Goal: Task Accomplishment & Management: Complete application form

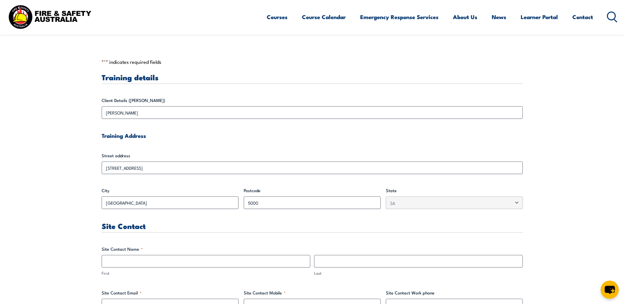
scroll to position [263, 0]
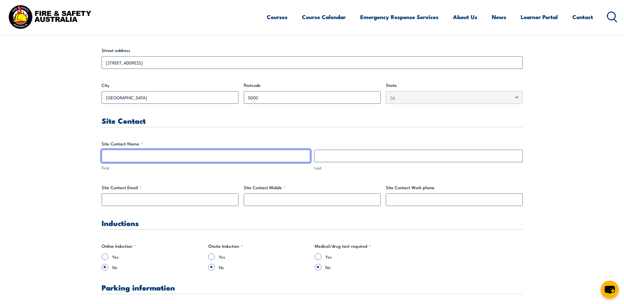
click at [185, 158] on input "First" at bounding box center [206, 156] width 209 height 13
drag, startPoint x: 176, startPoint y: 158, endPoint x: 118, endPoint y: 162, distance: 58.7
click at [118, 162] on input "[PERSON_NAME] or [PERSON_NAME]" at bounding box center [206, 156] width 209 height 13
click at [128, 160] on input "[PERSON_NAME] or [PERSON_NAME]" at bounding box center [206, 156] width 209 height 13
drag, startPoint x: 119, startPoint y: 157, endPoint x: 169, endPoint y: 159, distance: 50.4
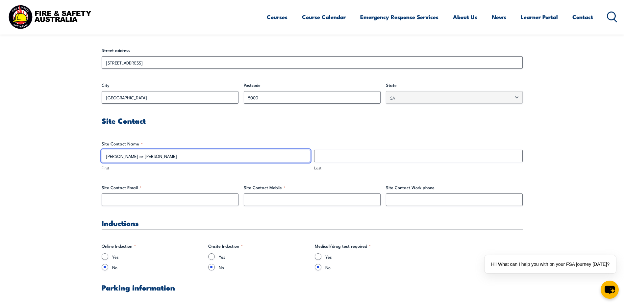
click at [169, 159] on input "[PERSON_NAME] or [PERSON_NAME]" at bounding box center [206, 156] width 209 height 13
type input "Carly"
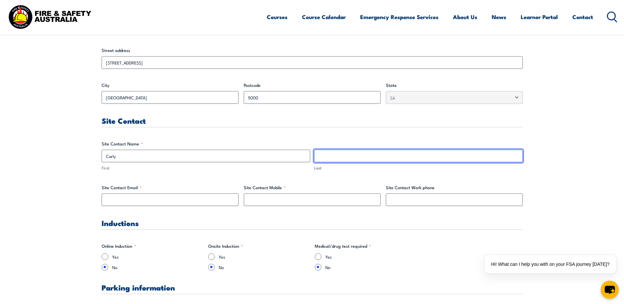
click at [335, 154] on input "Last" at bounding box center [418, 156] width 209 height 13
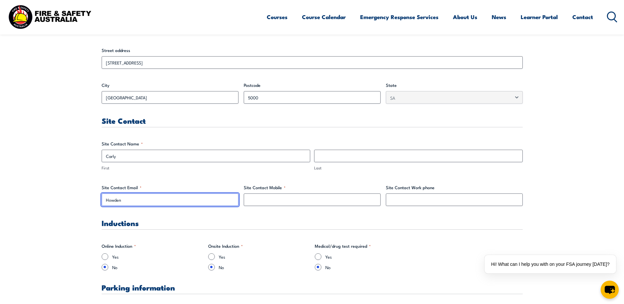
type input "Howden"
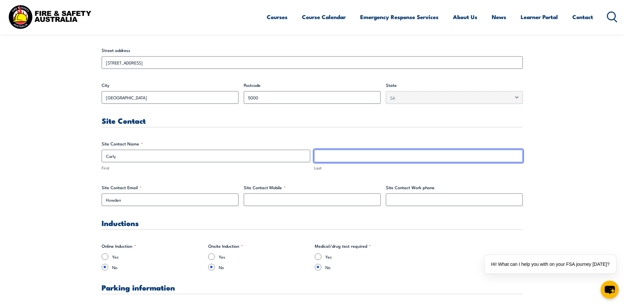
click at [324, 154] on input "Last" at bounding box center [418, 156] width 209 height 13
type input "Howden"
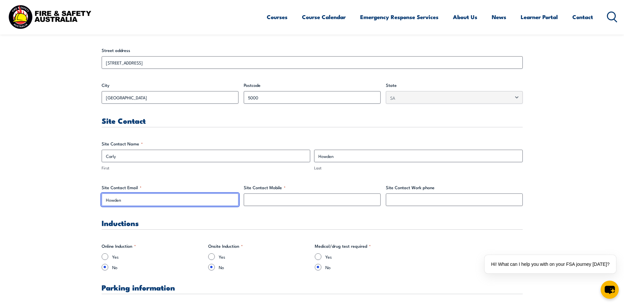
click at [126, 200] on input "Howden" at bounding box center [170, 199] width 137 height 13
drag, startPoint x: 132, startPoint y: 200, endPoint x: 92, endPoint y: 199, distance: 40.2
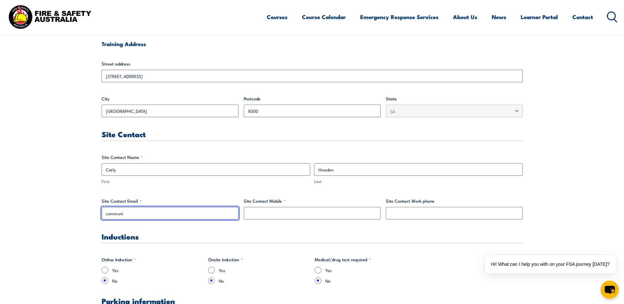
scroll to position [329, 0]
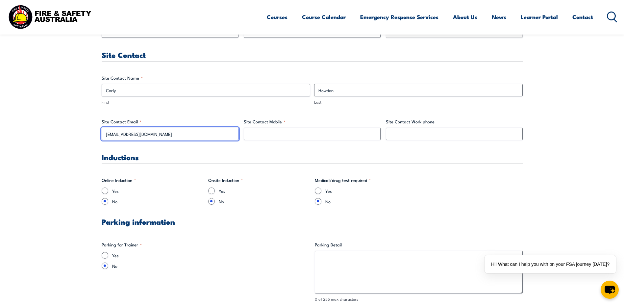
type input "[EMAIL_ADDRESS][DOMAIN_NAME]"
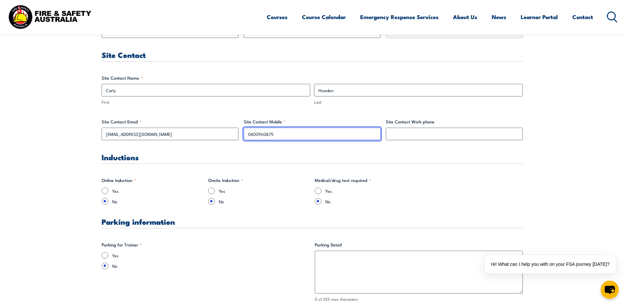
type input "0400960875"
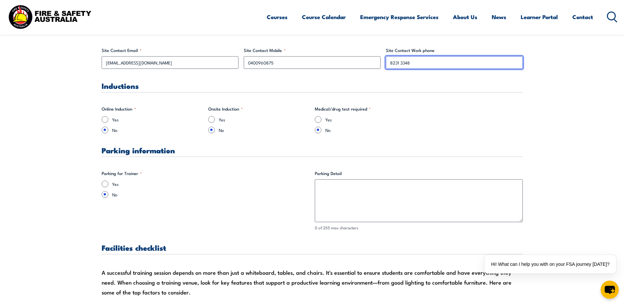
scroll to position [428, 0]
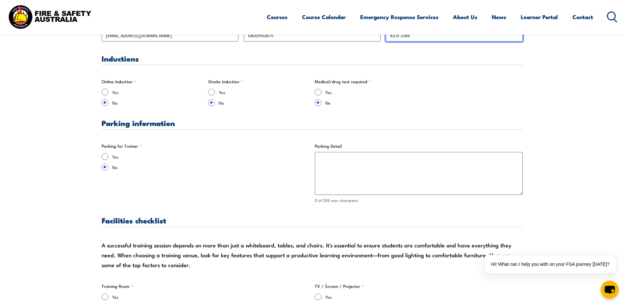
type input "8231 3348"
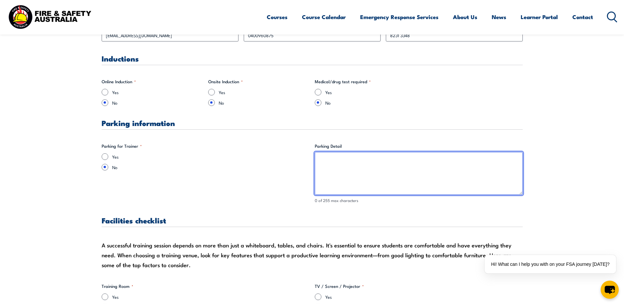
click at [343, 167] on textarea "Parking Detail" at bounding box center [419, 173] width 208 height 43
click at [320, 162] on textarea "the closest available parking is the [PERSON_NAME] Carpark" at bounding box center [419, 173] width 208 height 43
click at [447, 162] on textarea "The closest available parking is the [PERSON_NAME] Carpark" at bounding box center [419, 173] width 208 height 43
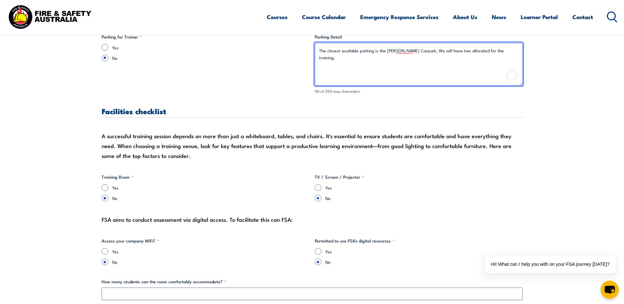
scroll to position [559, 0]
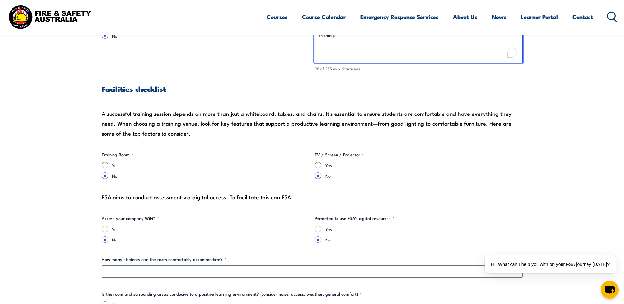
type textarea "The closest available parking is the [PERSON_NAME] Carpark, We will have two al…"
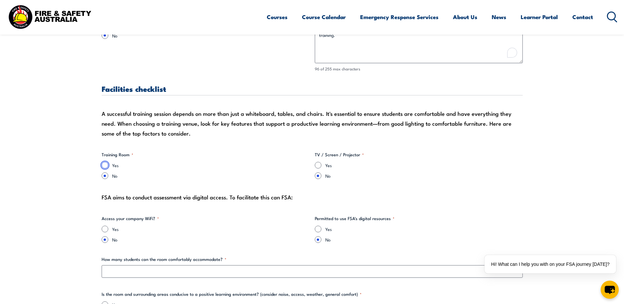
click at [106, 164] on input "Yes" at bounding box center [105, 165] width 7 height 7
radio input "true"
click at [318, 166] on input "Yes" at bounding box center [318, 165] width 7 height 7
radio input "true"
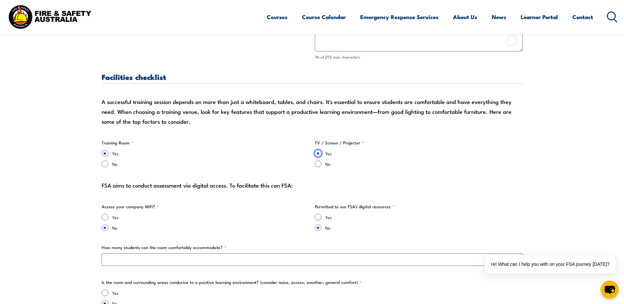
scroll to position [592, 0]
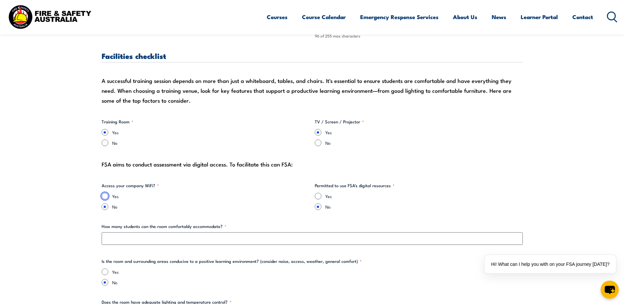
click at [105, 196] on input "Yes" at bounding box center [105, 196] width 7 height 7
radio input "true"
click at [318, 198] on input "Yes" at bounding box center [318, 196] width 7 height 7
radio input "true"
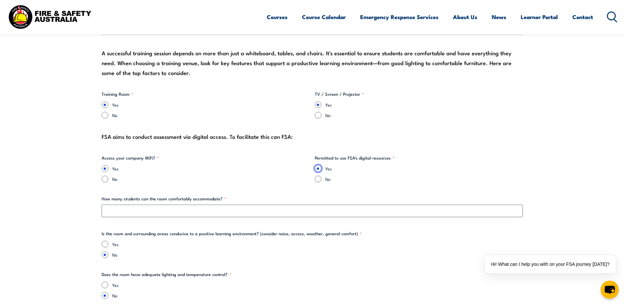
scroll to position [658, 0]
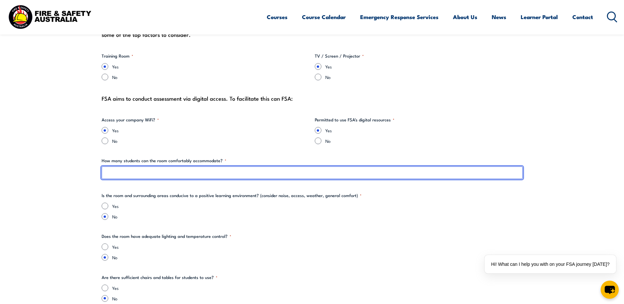
click at [167, 176] on input "How many students can the room comfortably accommodate? *" at bounding box center [312, 173] width 421 height 13
type input "10-14"
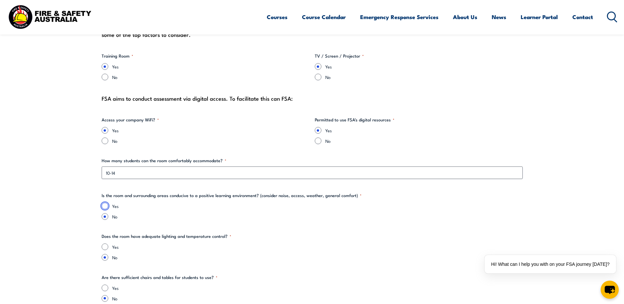
click at [106, 207] on input "Yes" at bounding box center [105, 206] width 7 height 7
radio input "true"
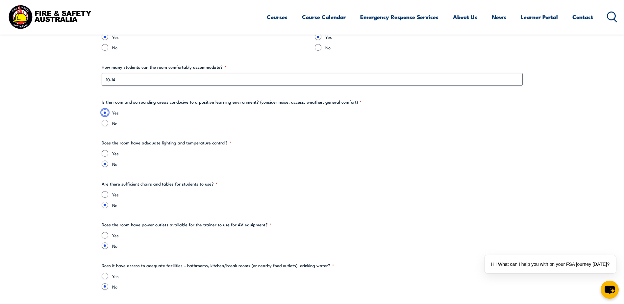
scroll to position [757, 0]
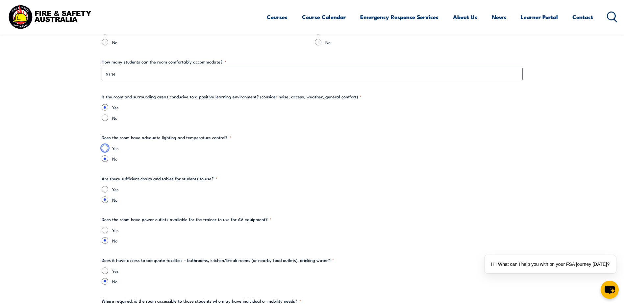
click at [105, 147] on input "Yes" at bounding box center [105, 148] width 7 height 7
radio input "true"
click at [106, 190] on input "Yes" at bounding box center [105, 189] width 7 height 7
radio input "true"
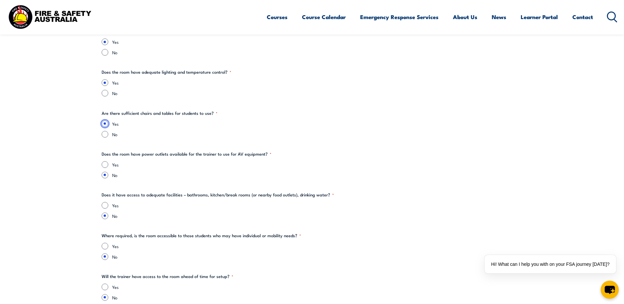
scroll to position [823, 0]
click at [105, 165] on input "Yes" at bounding box center [105, 164] width 7 height 7
radio input "true"
click at [104, 204] on input "Yes" at bounding box center [105, 205] width 7 height 7
radio input "true"
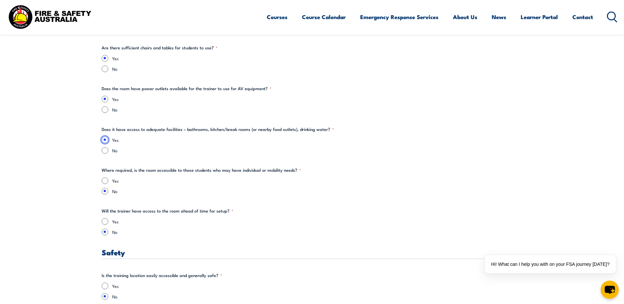
scroll to position [888, 0]
click at [105, 180] on input "Yes" at bounding box center [105, 180] width 7 height 7
radio input "true"
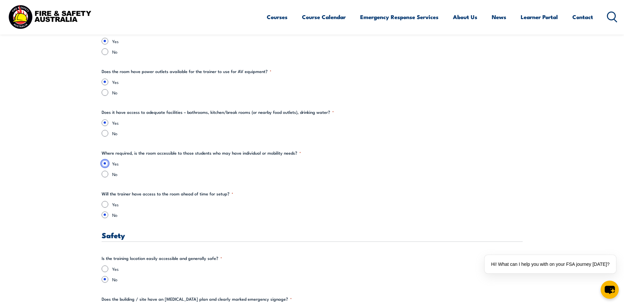
scroll to position [921, 0]
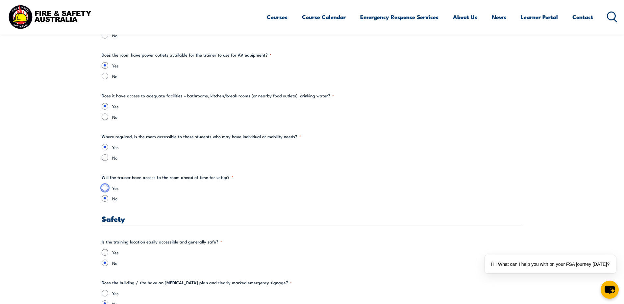
click at [105, 187] on input "Yes" at bounding box center [105, 188] width 7 height 7
radio input "true"
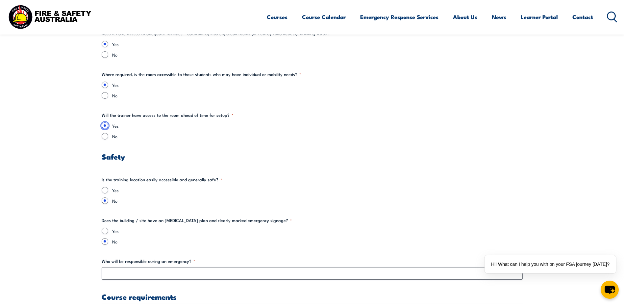
scroll to position [1020, 0]
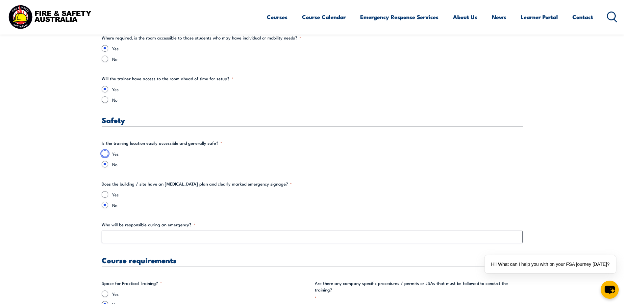
click at [104, 155] on input "Yes" at bounding box center [105, 153] width 7 height 7
radio input "true"
click at [103, 193] on input "Yes" at bounding box center [105, 194] width 7 height 7
radio input "true"
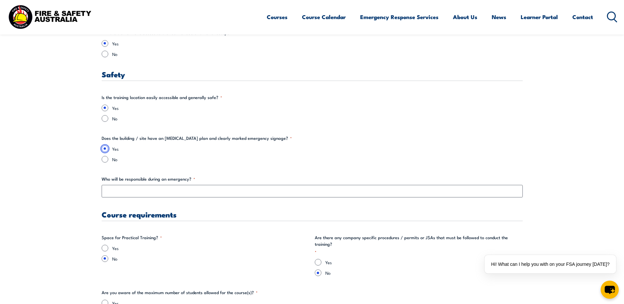
scroll to position [1086, 0]
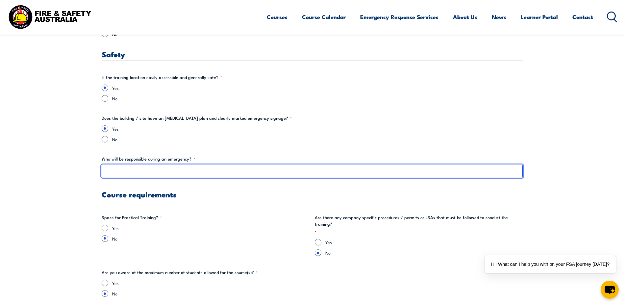
click at [138, 173] on input "Who will be responsible during an emergency? *" at bounding box center [312, 171] width 421 height 13
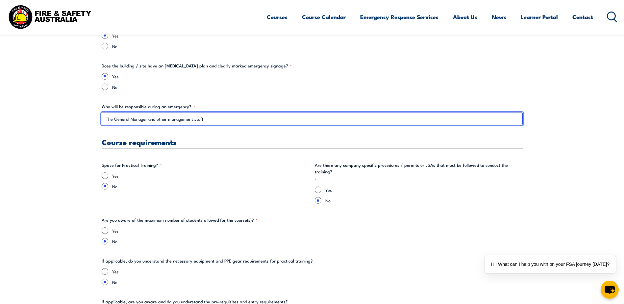
scroll to position [1185, 0]
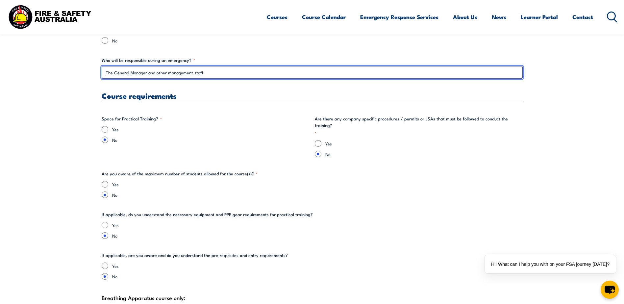
type input "The General Manager and other management staff"
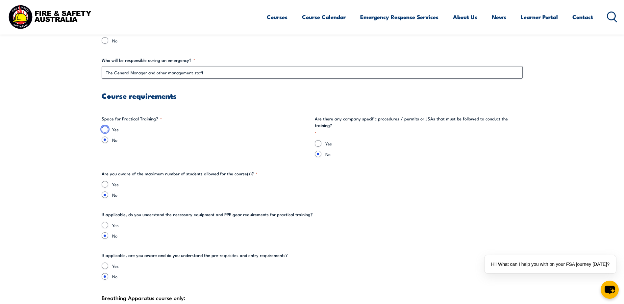
click at [103, 128] on input "Yes" at bounding box center [105, 129] width 7 height 7
radio input "true"
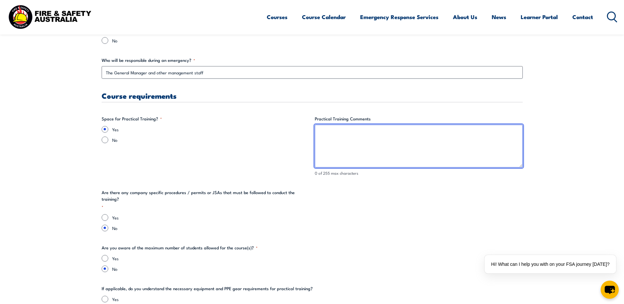
click at [330, 141] on textarea "Practical Training Comments" at bounding box center [419, 146] width 208 height 43
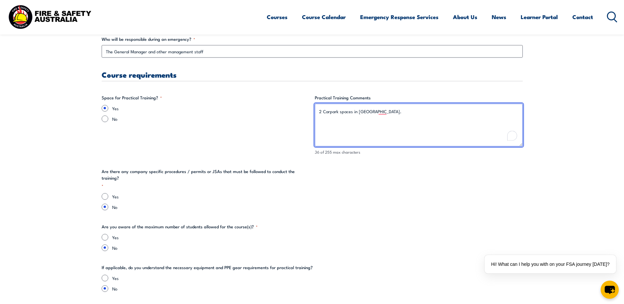
scroll to position [1217, 0]
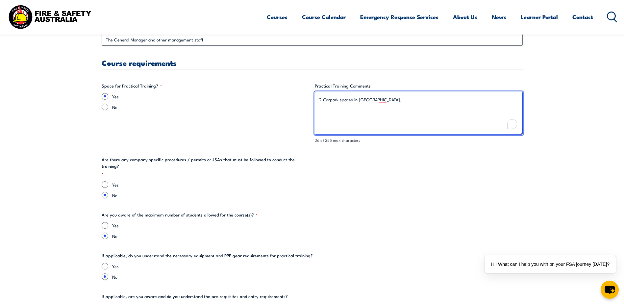
type textarea "2 Carpark spaces in [GEOGRAPHIC_DATA]."
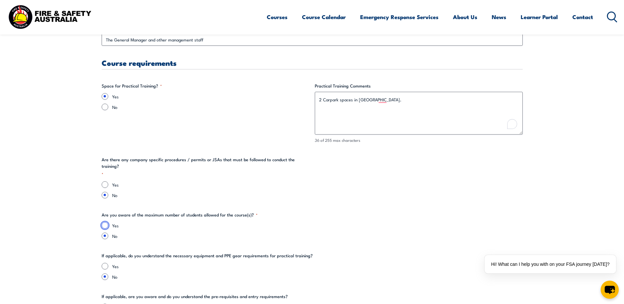
click at [105, 222] on input "Yes" at bounding box center [105, 225] width 7 height 7
radio input "true"
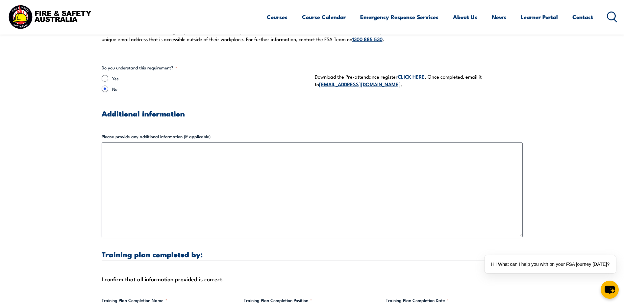
scroll to position [1810, 0]
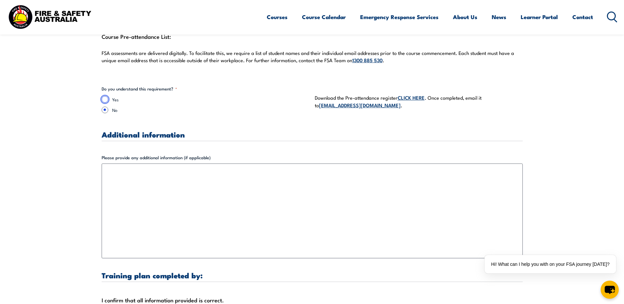
click at [106, 96] on input "Yes" at bounding box center [105, 99] width 7 height 7
radio input "true"
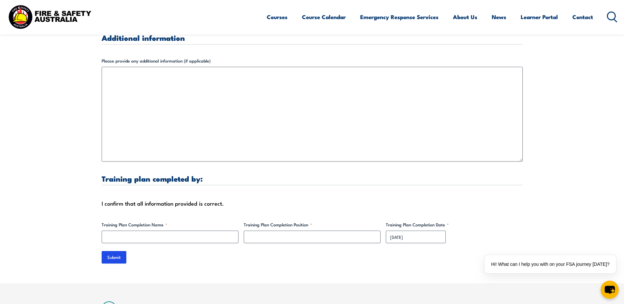
scroll to position [1909, 0]
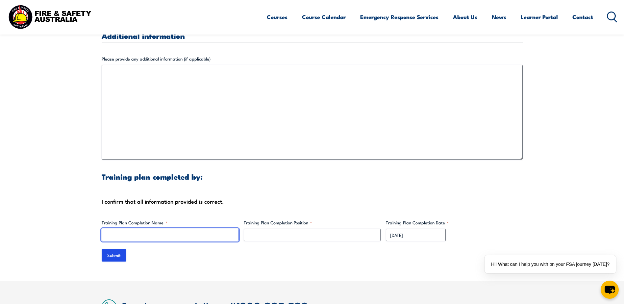
click at [192, 229] on input "Training Plan Completion Name *" at bounding box center [170, 235] width 137 height 13
type input "The Adelaide Club - Emergency Fire Training"
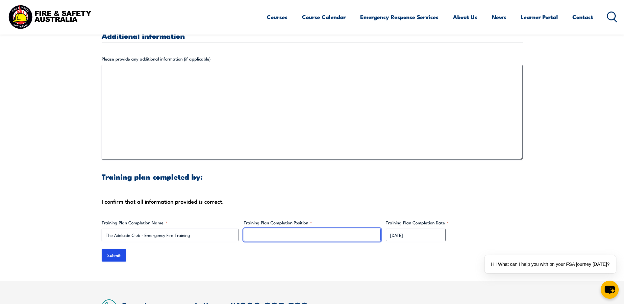
click at [269, 229] on input "Training Plan Completion Position *" at bounding box center [312, 235] width 137 height 13
type input "HSR"
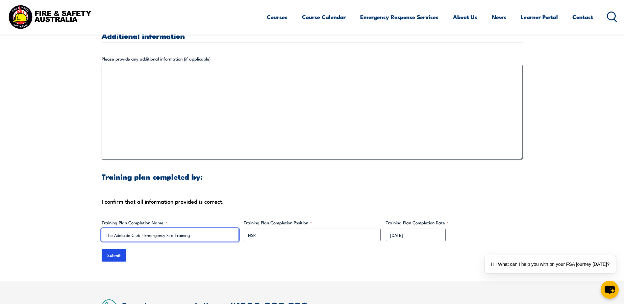
click at [113, 230] on input "The Adelaide Club - Emergency Fire Training" at bounding box center [170, 235] width 137 height 13
drag, startPoint x: 105, startPoint y: 228, endPoint x: 197, endPoint y: 226, distance: 91.8
click at [197, 229] on input "The Adelaide Club - Emergency Fire Training" at bounding box center [170, 235] width 137 height 13
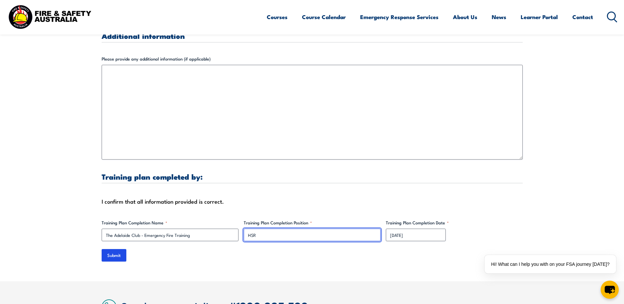
click at [247, 231] on input "HSR" at bounding box center [312, 235] width 137 height 13
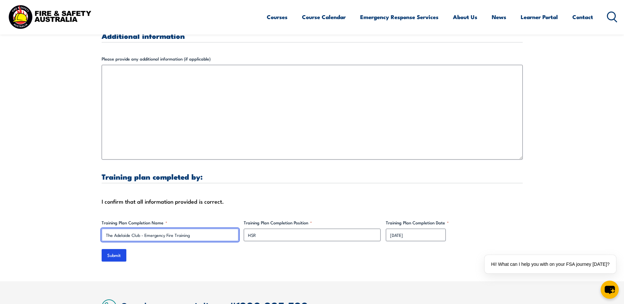
click at [119, 229] on input "The Adelaide Club - Emergency Fire Training" at bounding box center [170, 235] width 137 height 13
drag, startPoint x: 197, startPoint y: 227, endPoint x: 84, endPoint y: 224, distance: 112.6
type input "[PERSON_NAME]"
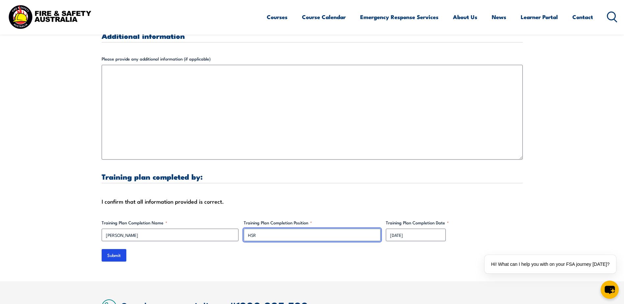
click at [262, 229] on input "HSR" at bounding box center [312, 235] width 137 height 13
click at [296, 249] on div "Submit" at bounding box center [312, 255] width 421 height 13
click at [379, 249] on div "Submit" at bounding box center [312, 255] width 421 height 13
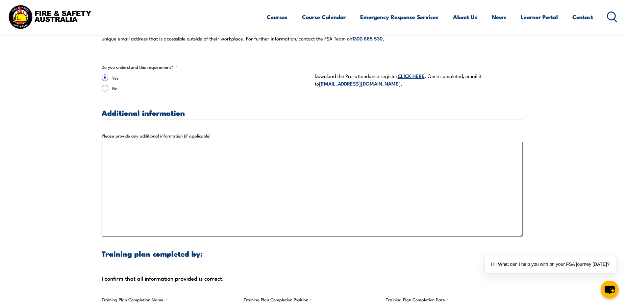
scroll to position [2029, 0]
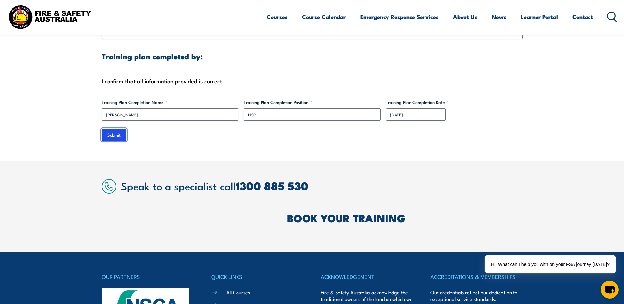
click at [112, 129] on input "Submit" at bounding box center [114, 135] width 25 height 13
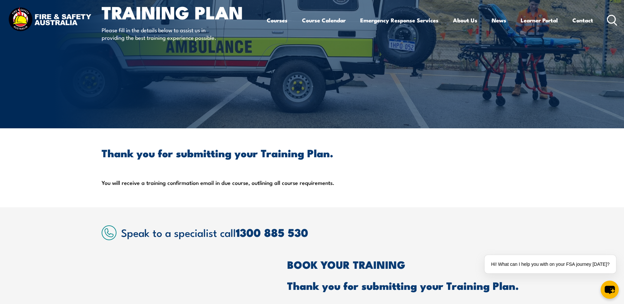
scroll to position [0, 0]
